Goal: Transaction & Acquisition: Purchase product/service

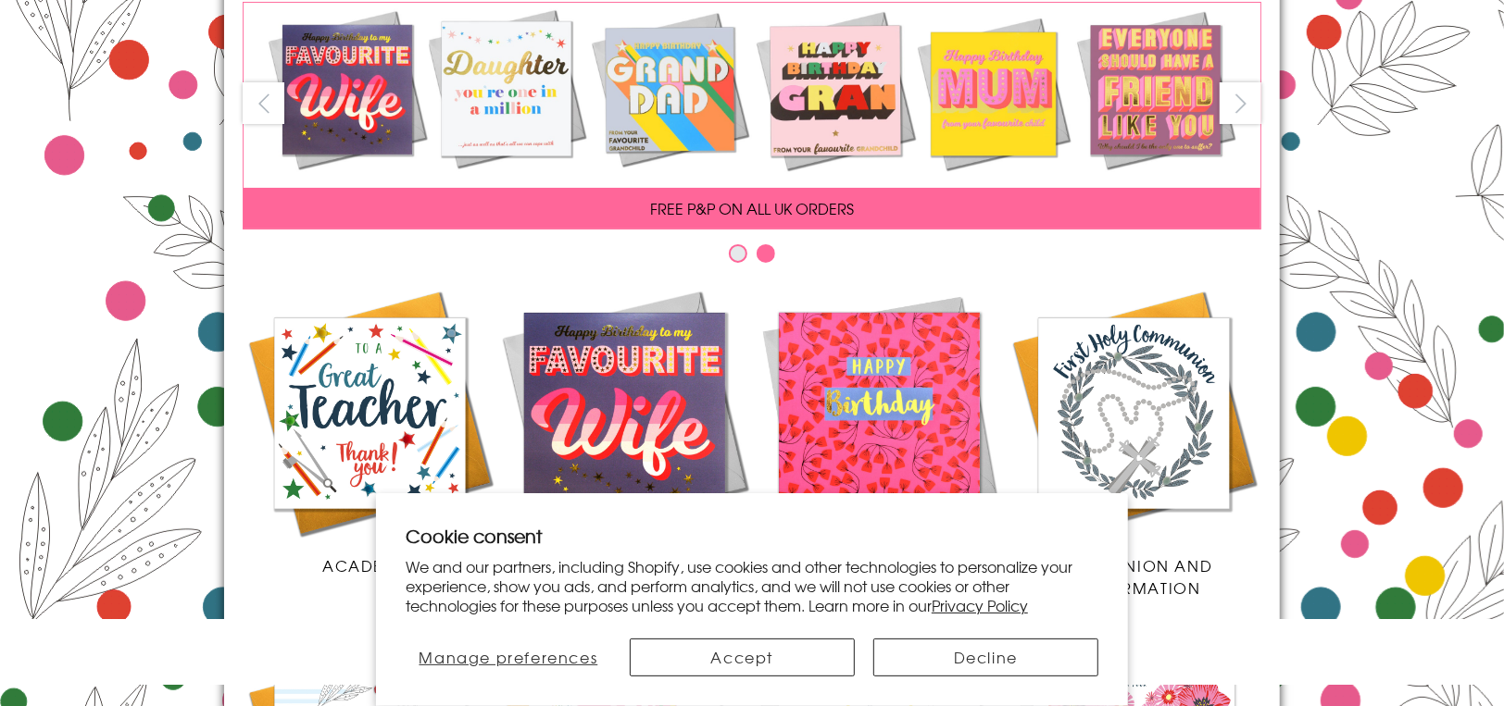
scroll to position [185, 0]
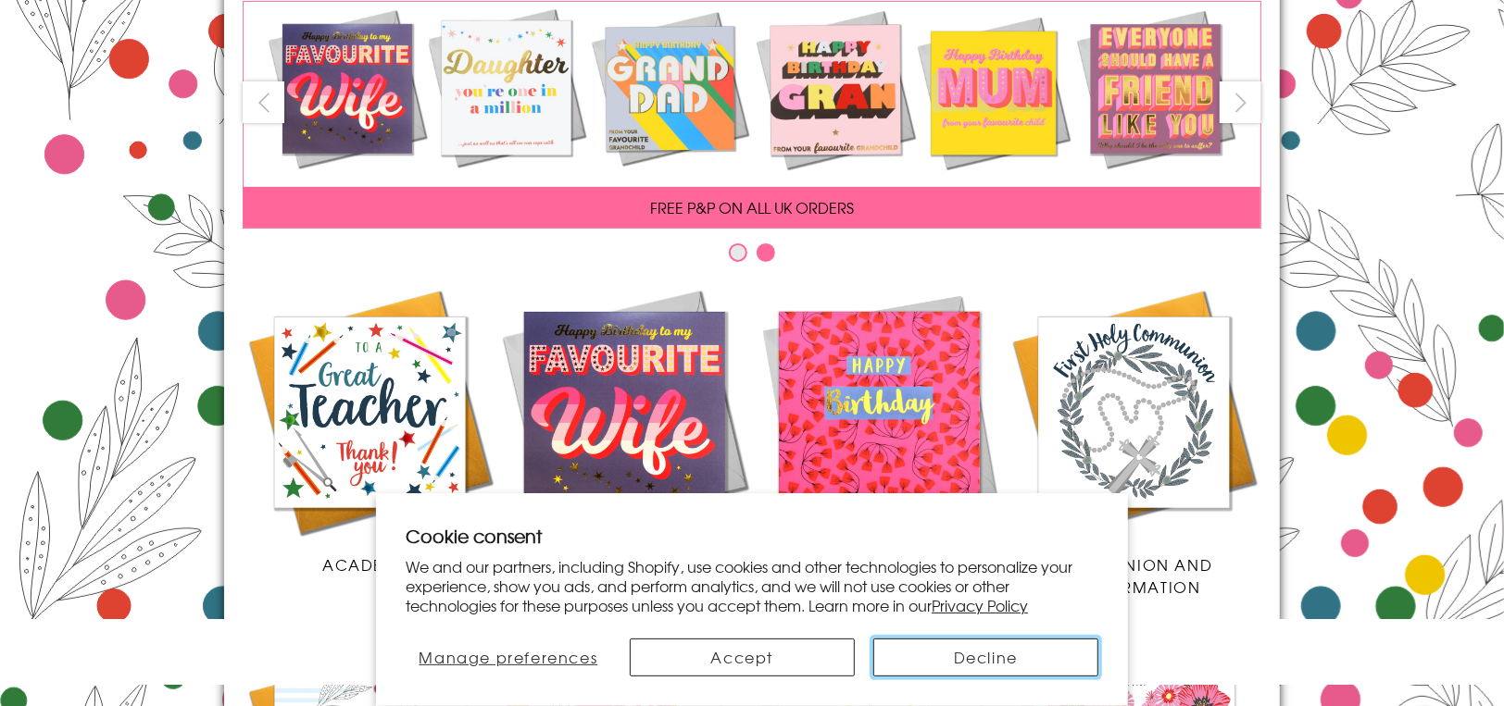
click at [964, 655] on button "Decline" at bounding box center [985, 658] width 225 height 38
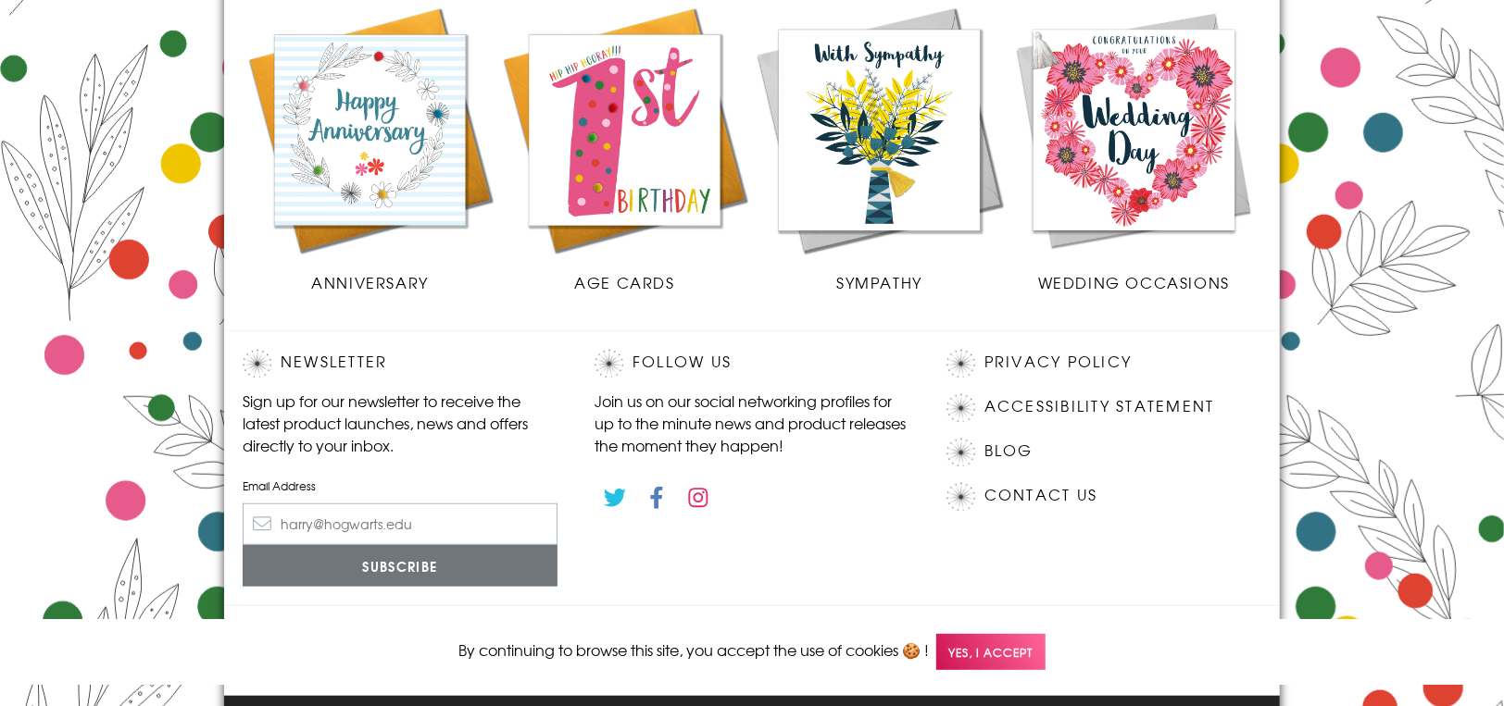
scroll to position [910, 0]
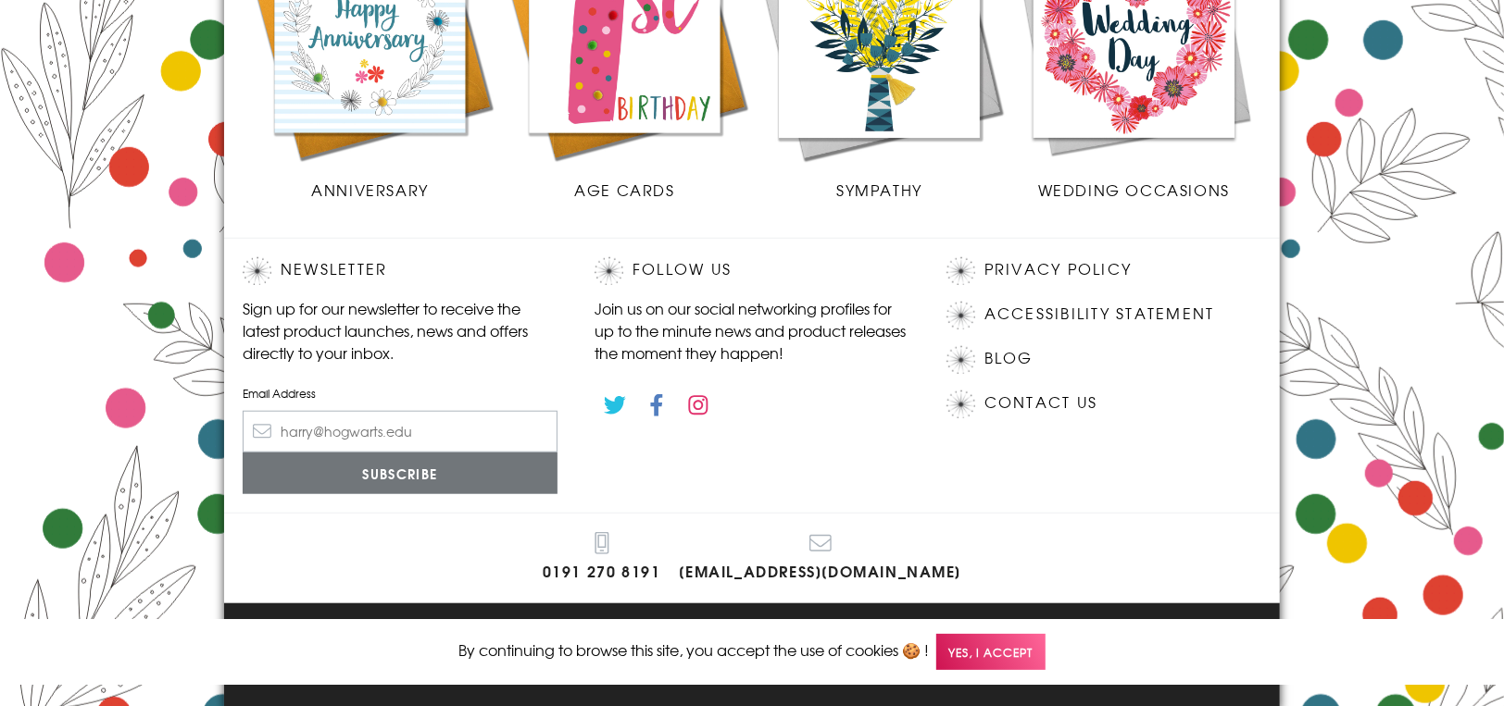
click at [1016, 655] on span "Yes, I accept" at bounding box center [990, 652] width 109 height 36
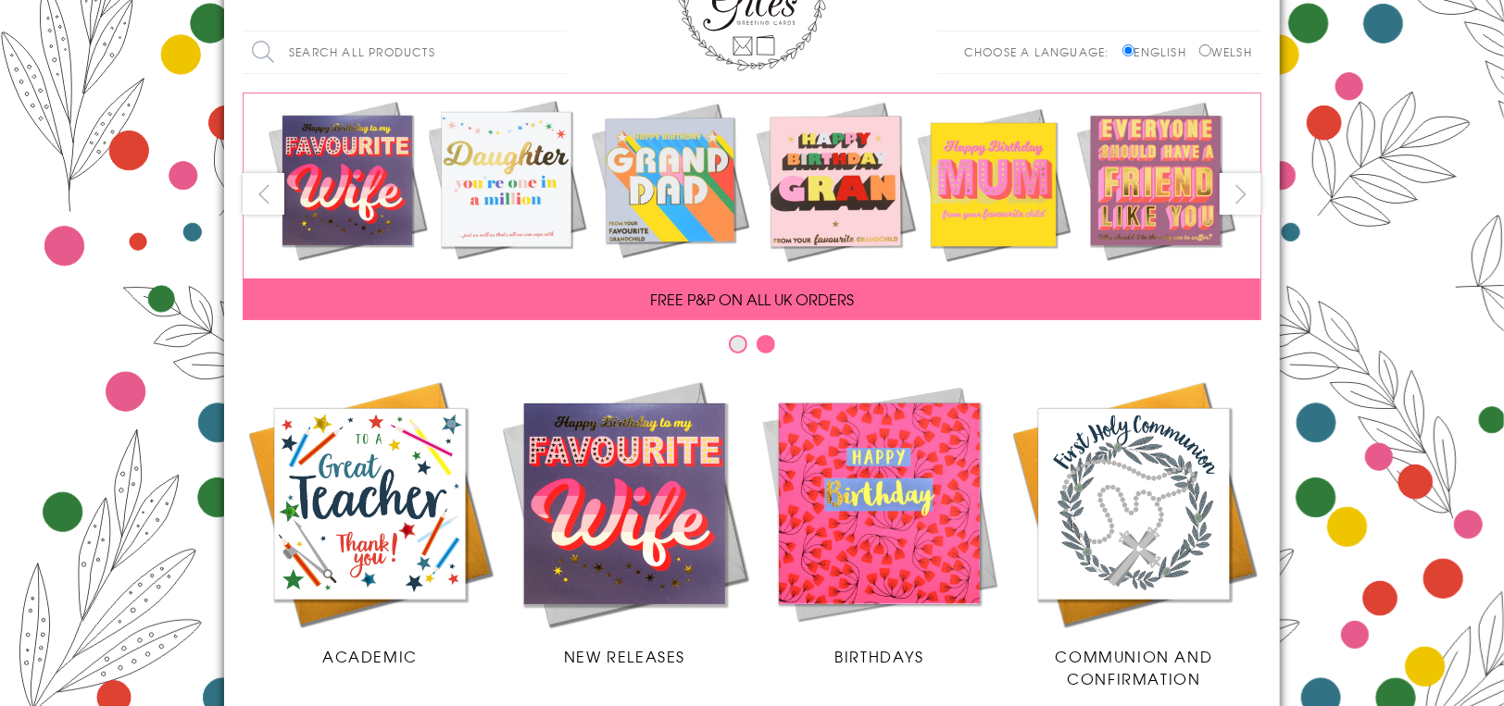
scroll to position [0, 0]
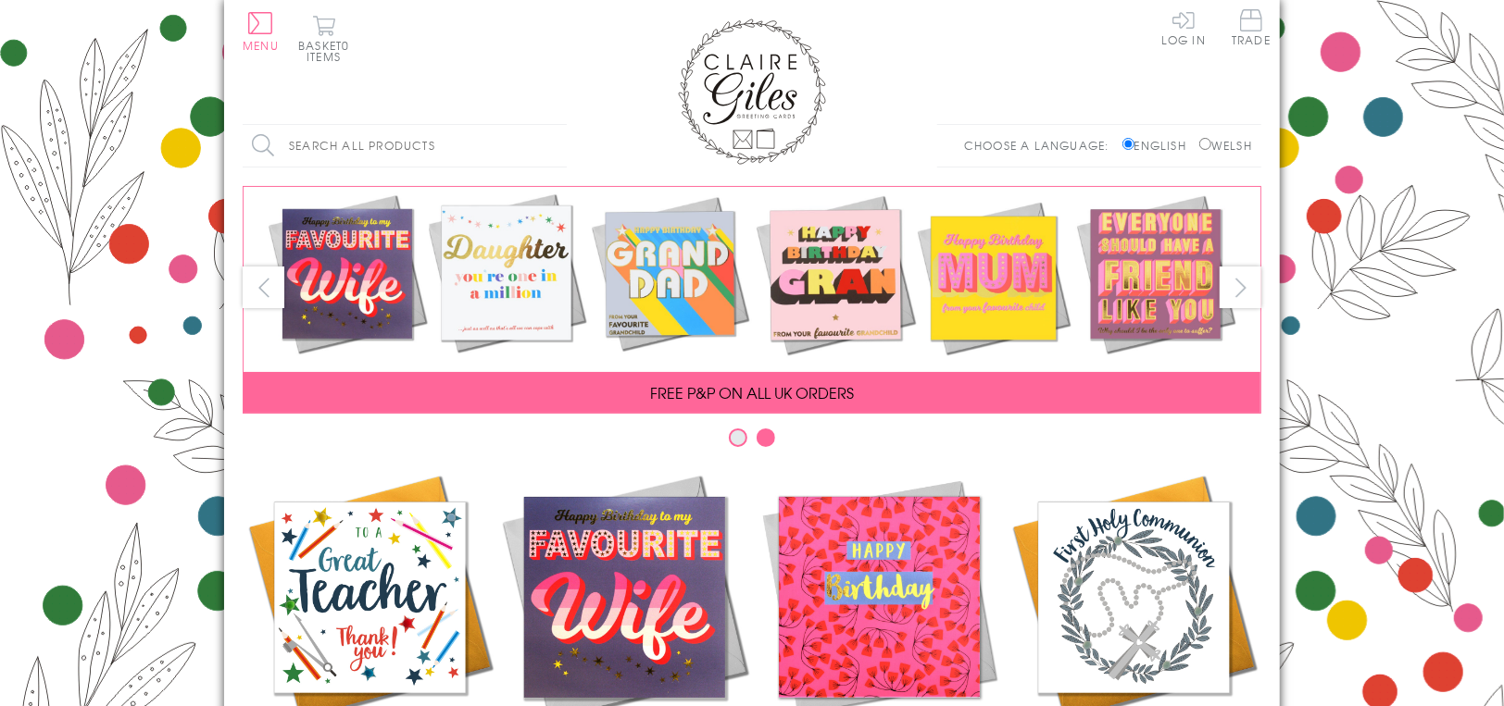
click at [319, 147] on input "Search all products" at bounding box center [405, 146] width 324 height 42
type input "job cards"
click at [548, 125] on input "Search" at bounding box center [557, 146] width 19 height 42
